Goal: Communication & Community: Share content

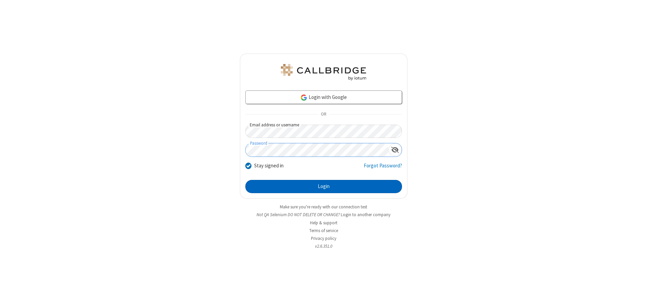
click at [324, 186] on button "Login" at bounding box center [323, 187] width 157 height 14
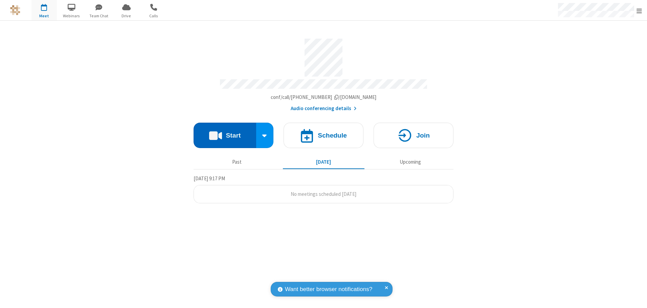
click at [225, 133] on button "Start" at bounding box center [225, 135] width 63 height 25
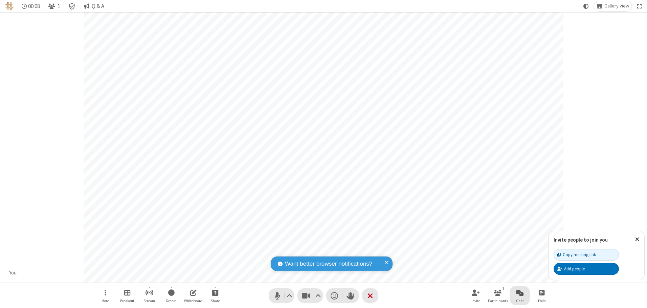
click at [520, 292] on span "Open chat" at bounding box center [520, 292] width 8 height 8
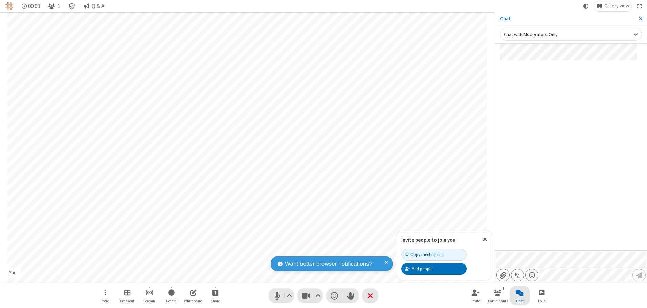
type input "C:\fakepath\doc_test.docx"
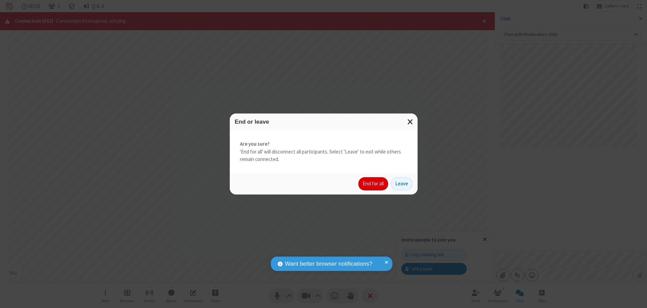
click at [374, 183] on button "End for all" at bounding box center [373, 184] width 30 height 14
